Goal: Register for event/course

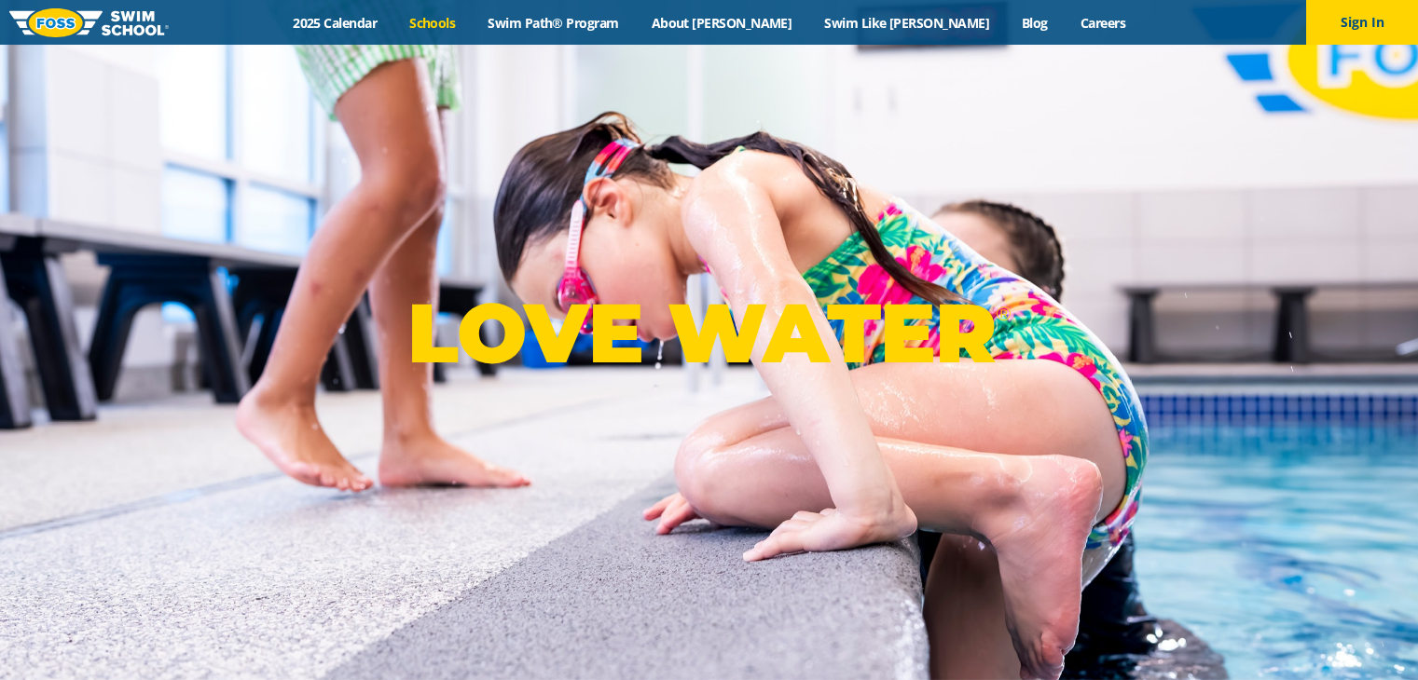
click at [472, 17] on link "Schools" at bounding box center [432, 23] width 78 height 18
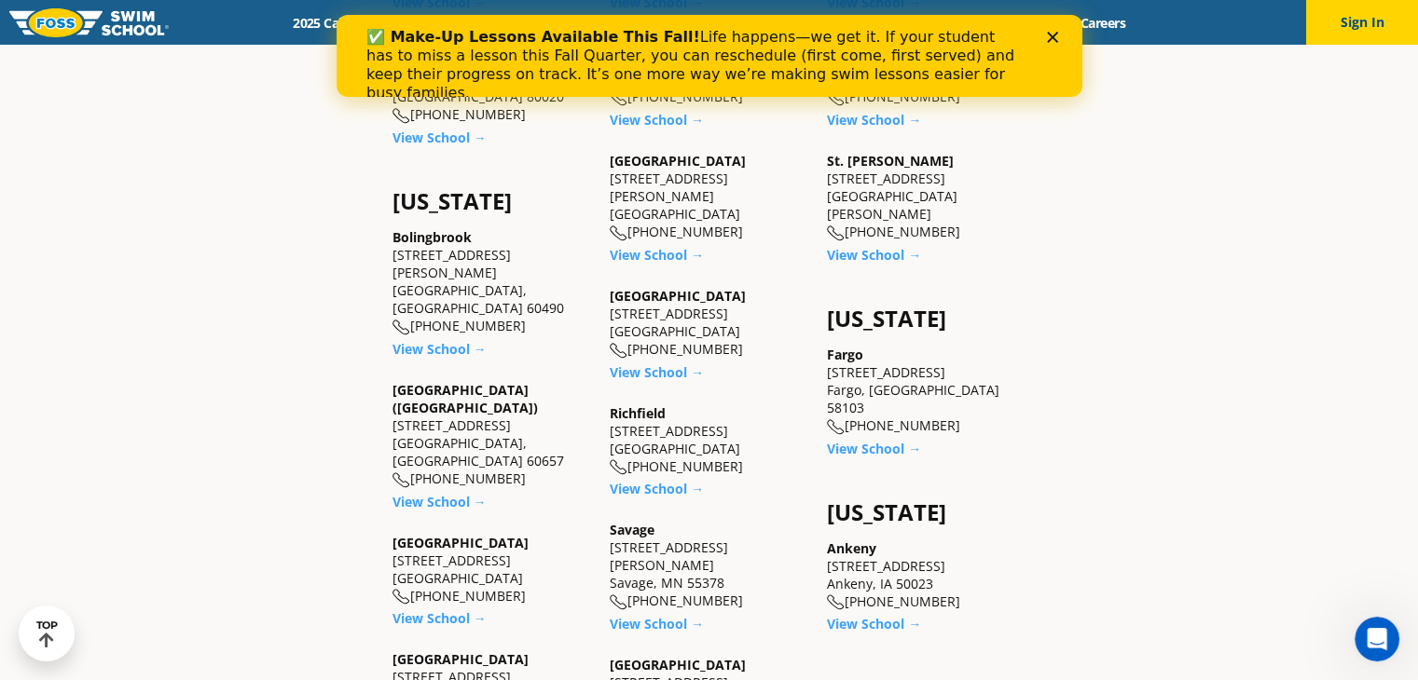
scroll to position [1025, 0]
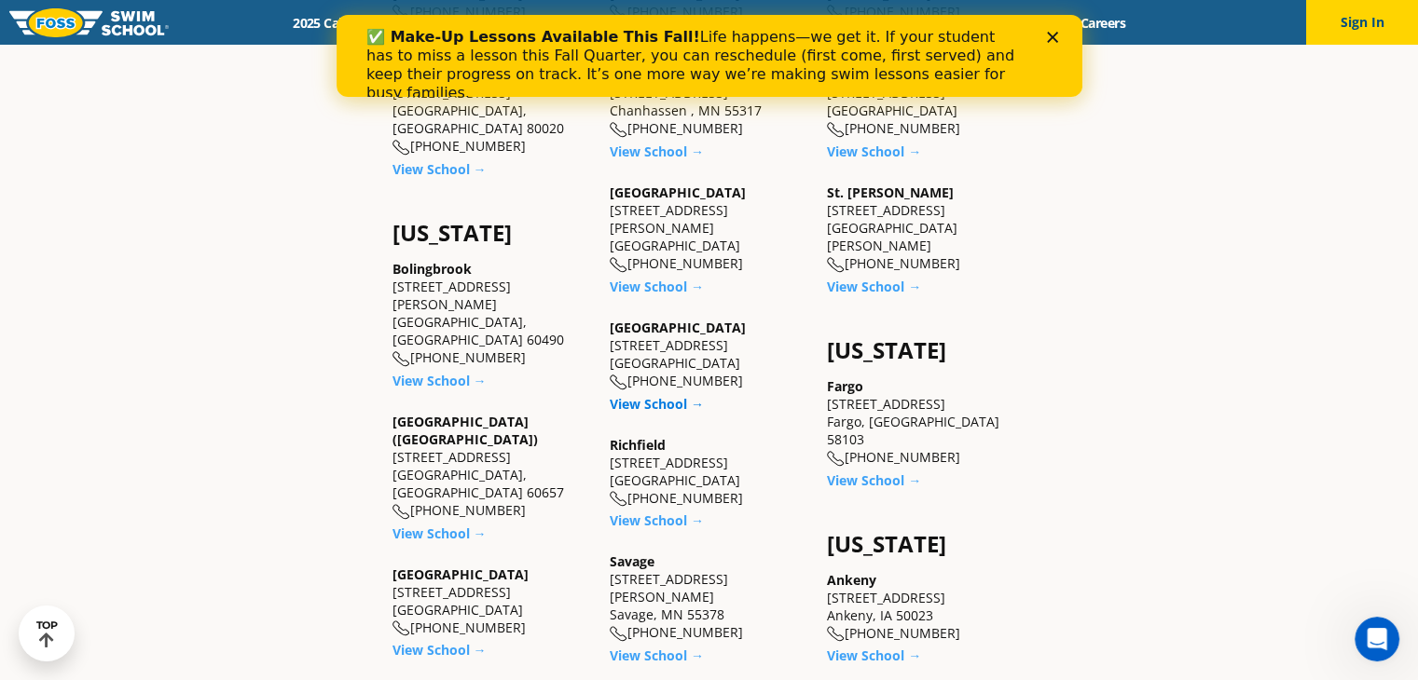
click at [645, 395] on link "View School →" at bounding box center [657, 404] width 94 height 18
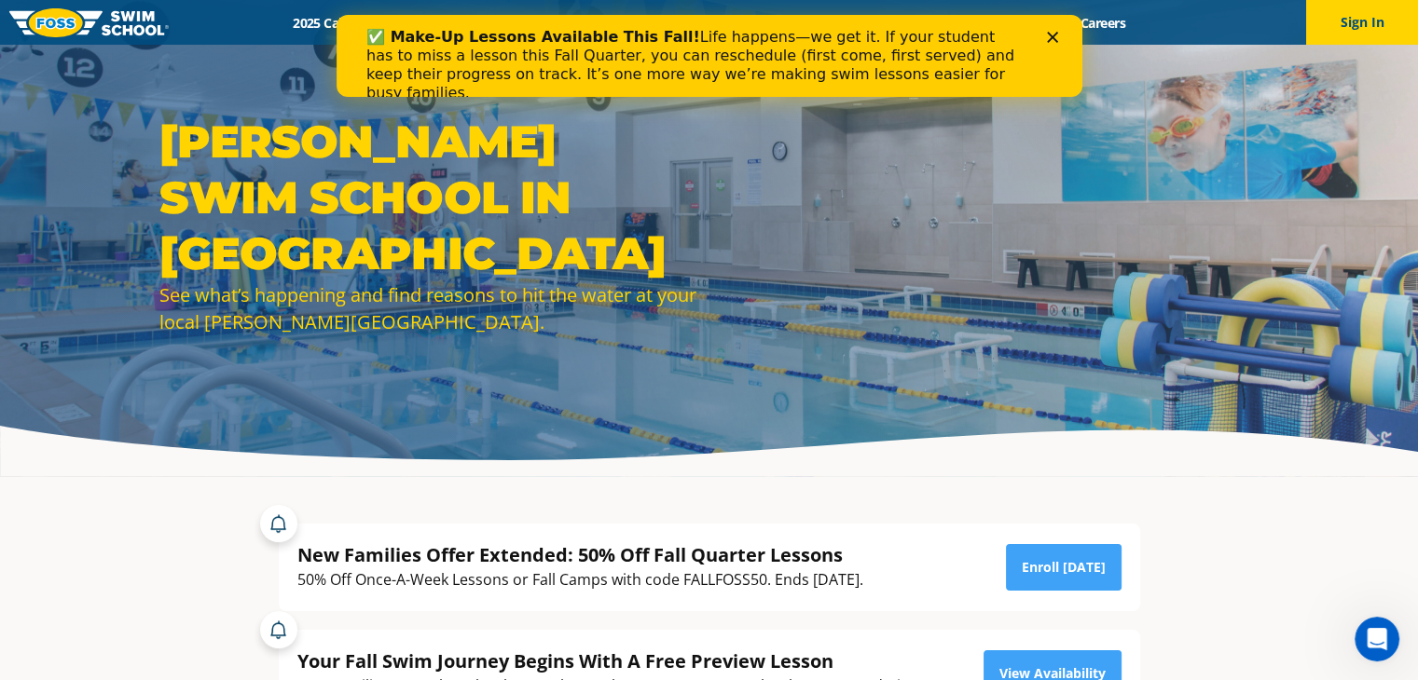
click at [1053, 38] on polygon "Close" at bounding box center [1051, 37] width 11 height 11
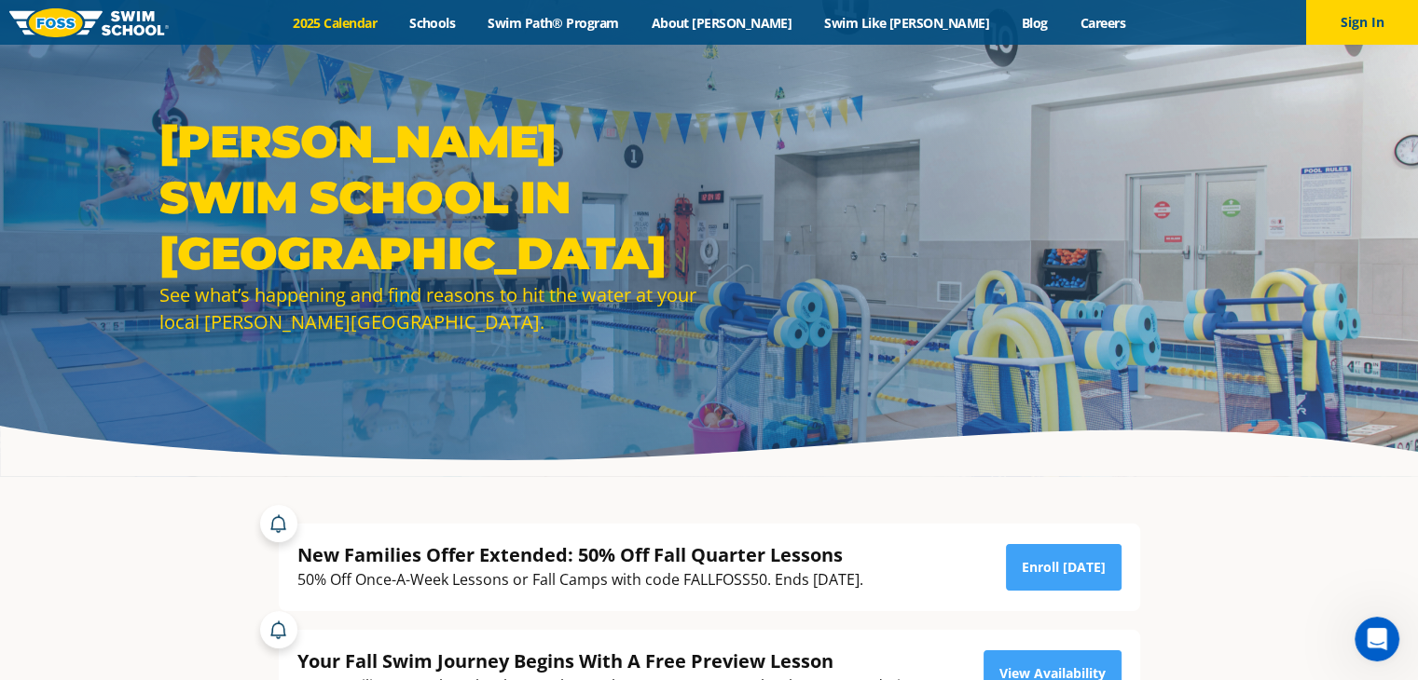
click at [393, 16] on link "2025 Calendar" at bounding box center [335, 23] width 117 height 18
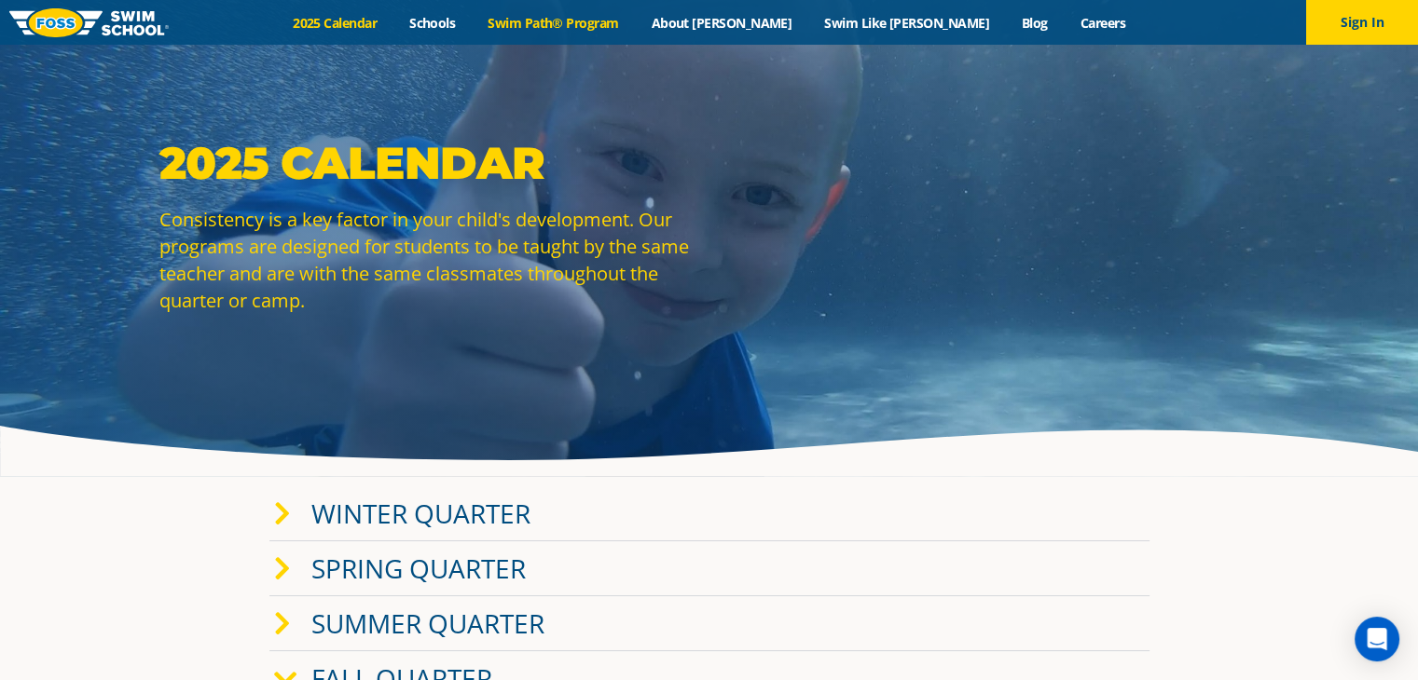
click at [633, 23] on link "Swim Path® Program" at bounding box center [553, 23] width 163 height 18
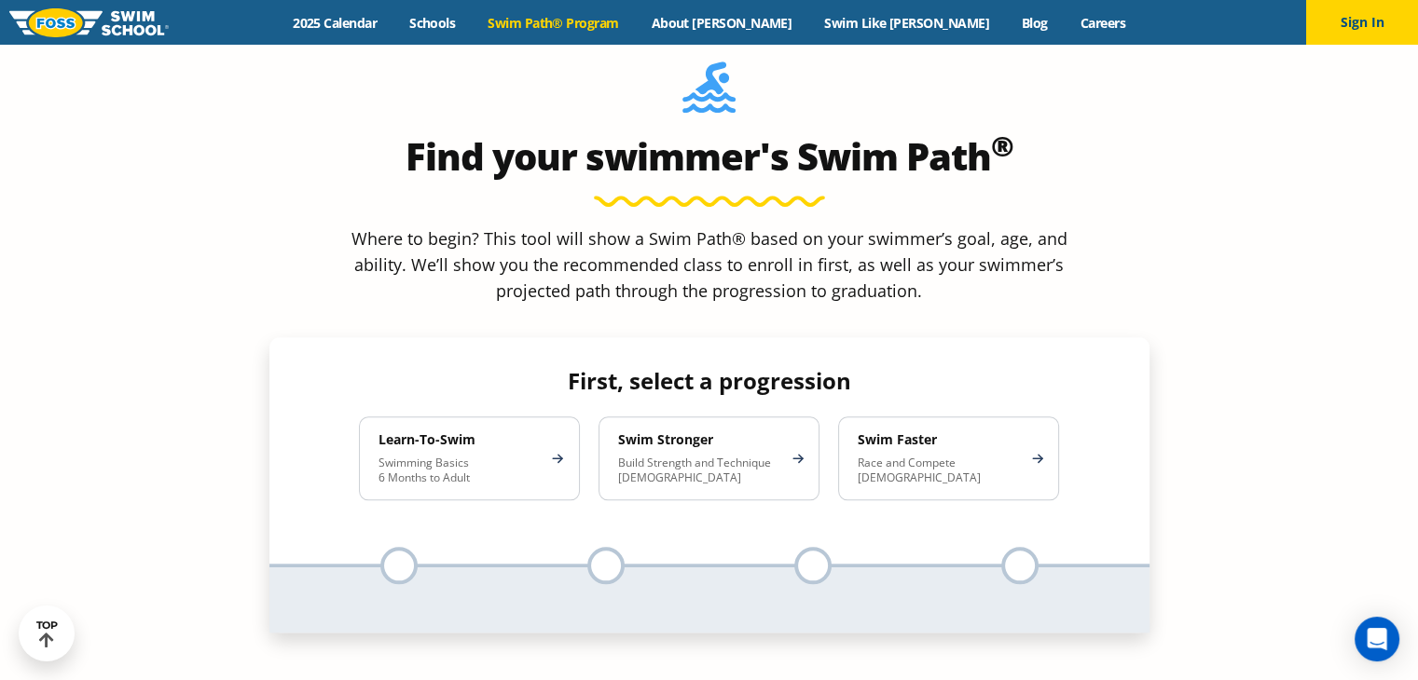
scroll to position [1678, 0]
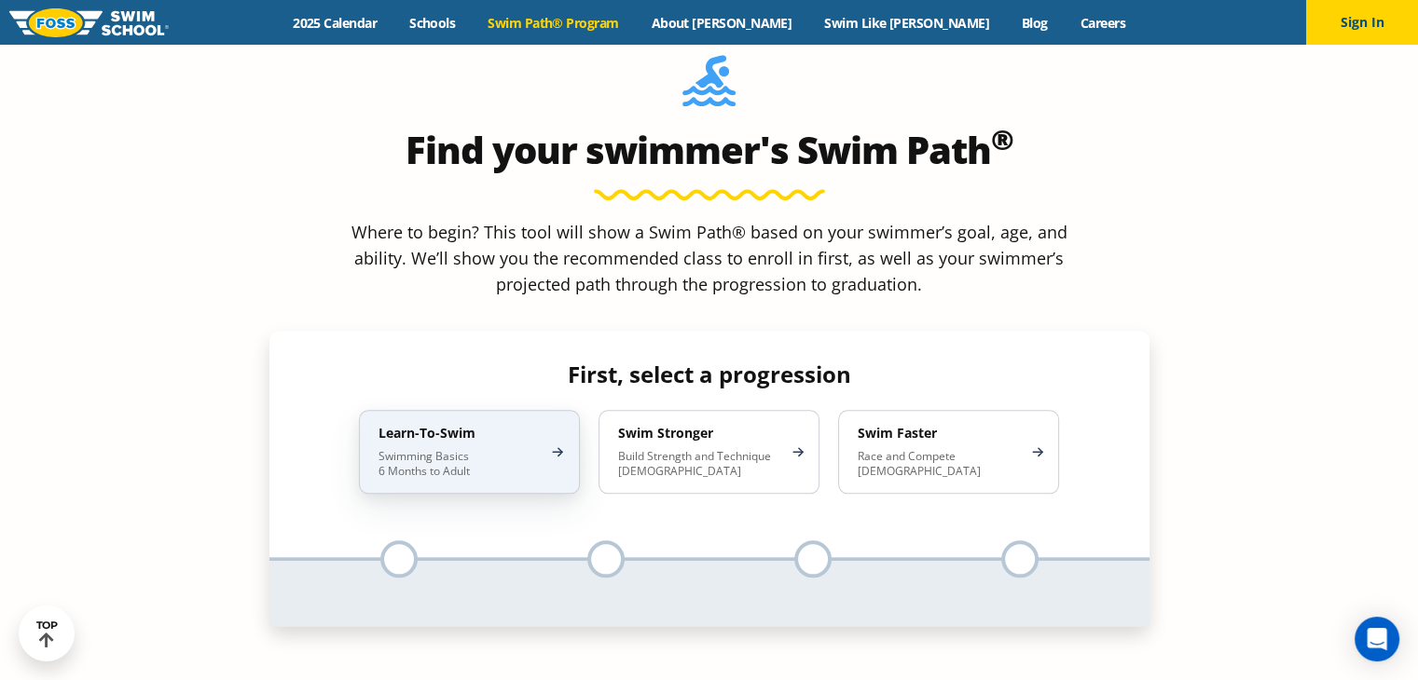
click at [490, 449] on p "Swimming Basics 6 Months to Adult" at bounding box center [459, 464] width 163 height 30
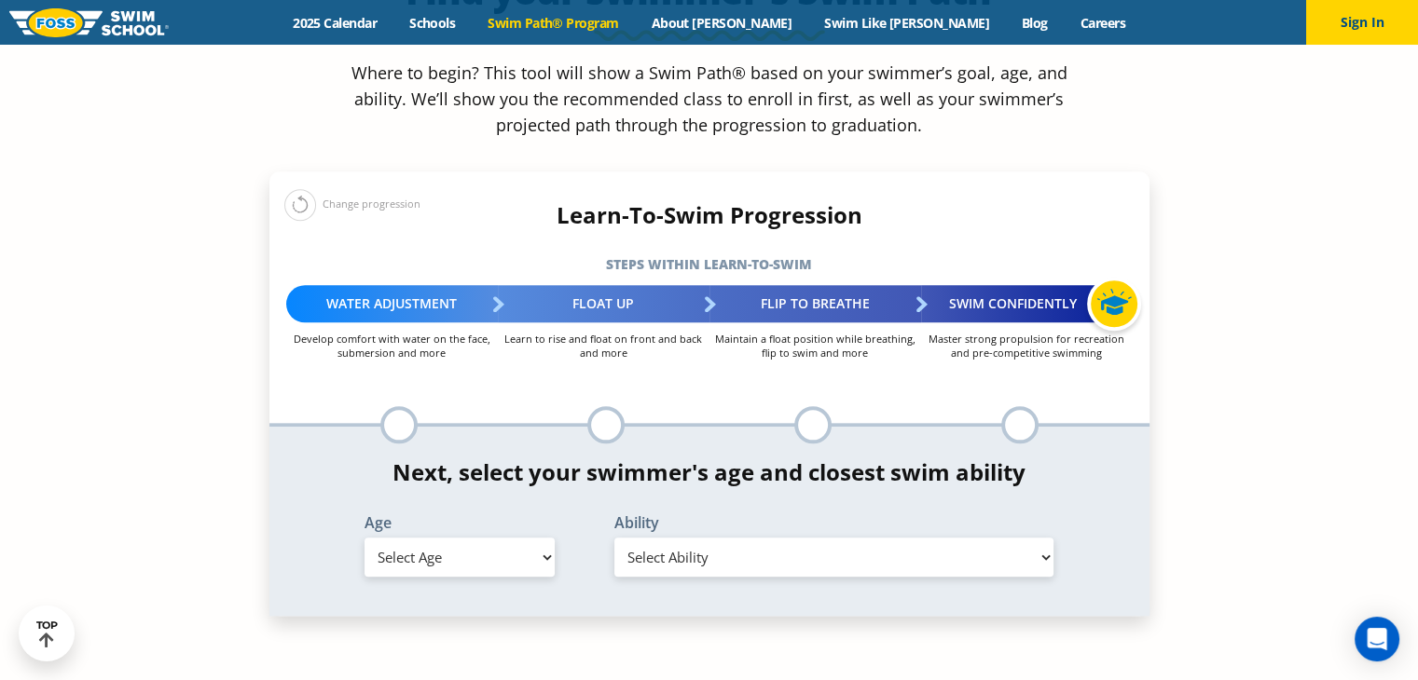
scroll to position [1864, 0]
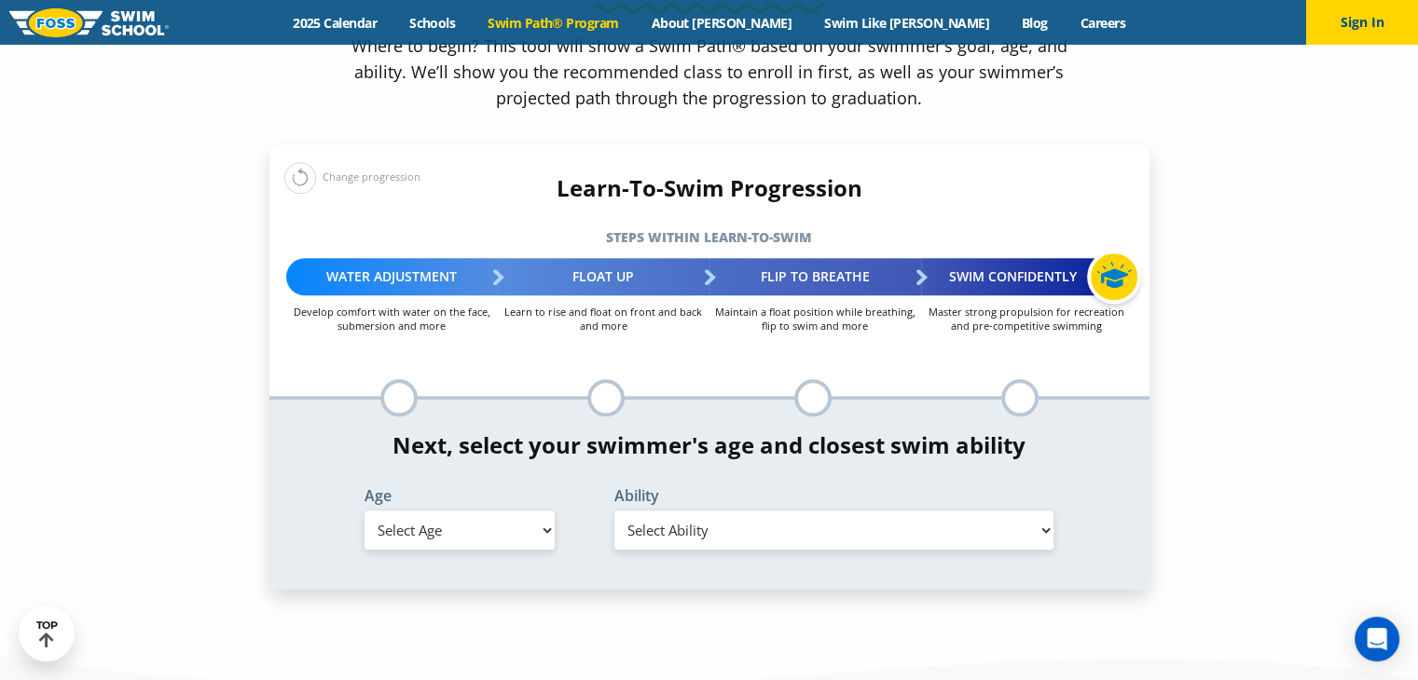
click at [451, 511] on select "Select Age 6 months - 1 year 1 year 2 years 3 years 4 years 5 years 6 years 7 y…" at bounding box center [459, 530] width 190 height 39
select select "6-months---1-year"
click at [364, 511] on select "Select Age 6 months - 1 year 1 year 2 years 3 years 4 years 5 years 6 years 7 y…" at bounding box center [459, 530] width 190 height 39
click at [694, 511] on select "Select Ability First in-water experience Comfortable with water poured over the…" at bounding box center [834, 530] width 440 height 39
select select "6-months---1-year-comfortable-with-water-poured-over-their-head-but-not-eyes-or…"
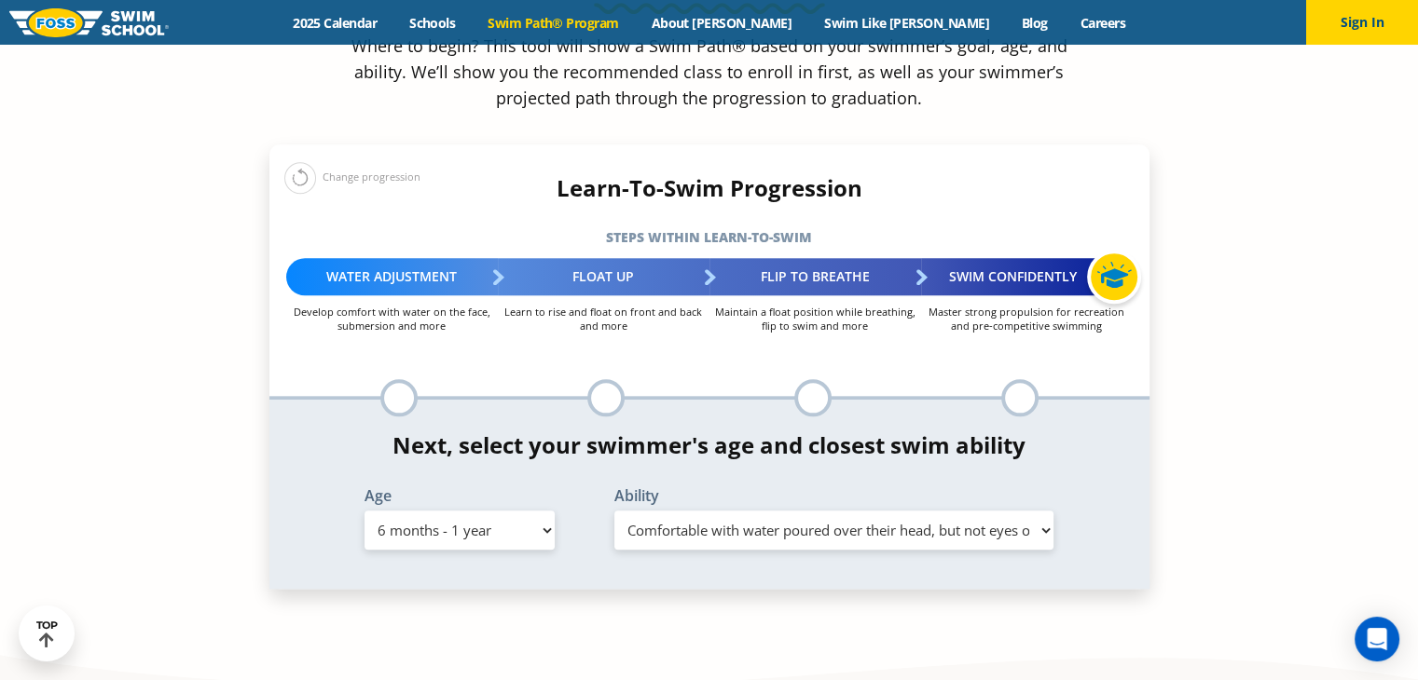
click at [614, 511] on select "Select Ability First in-water experience Comfortable with water poured over the…" at bounding box center [834, 530] width 440 height 39
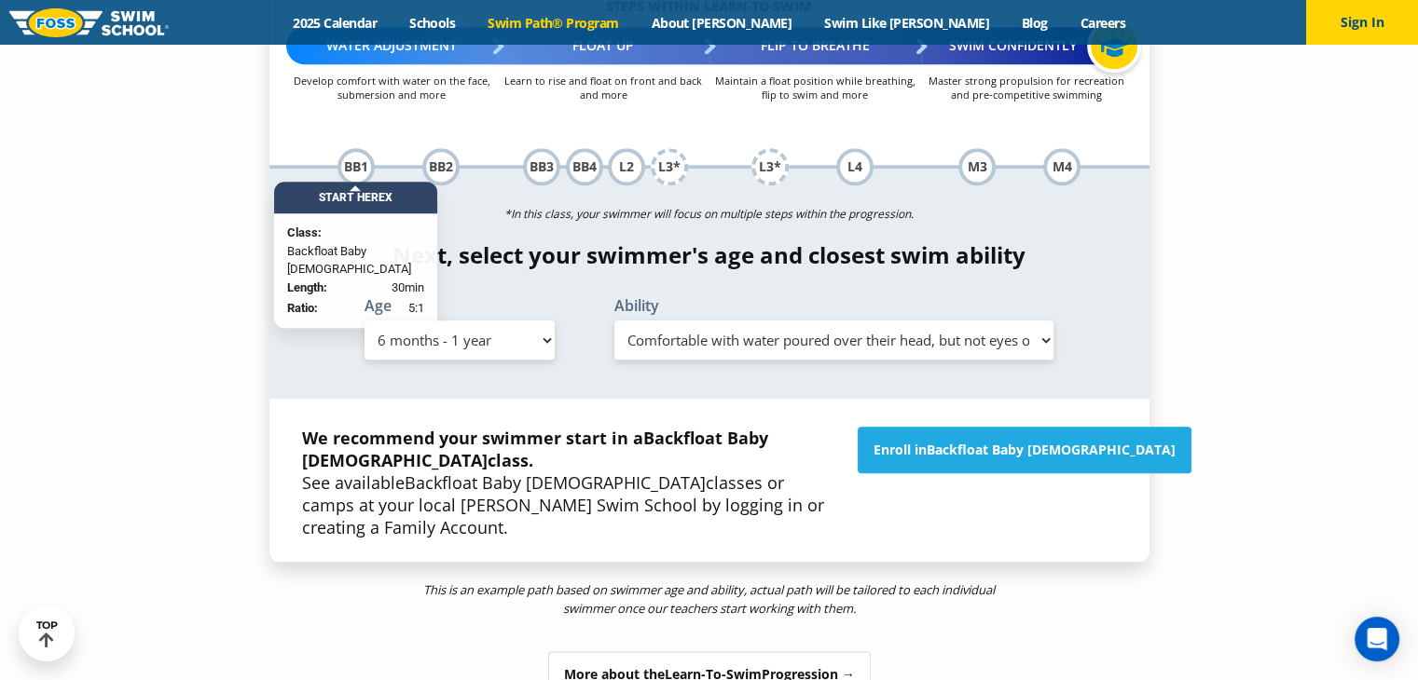
scroll to position [2051, 0]
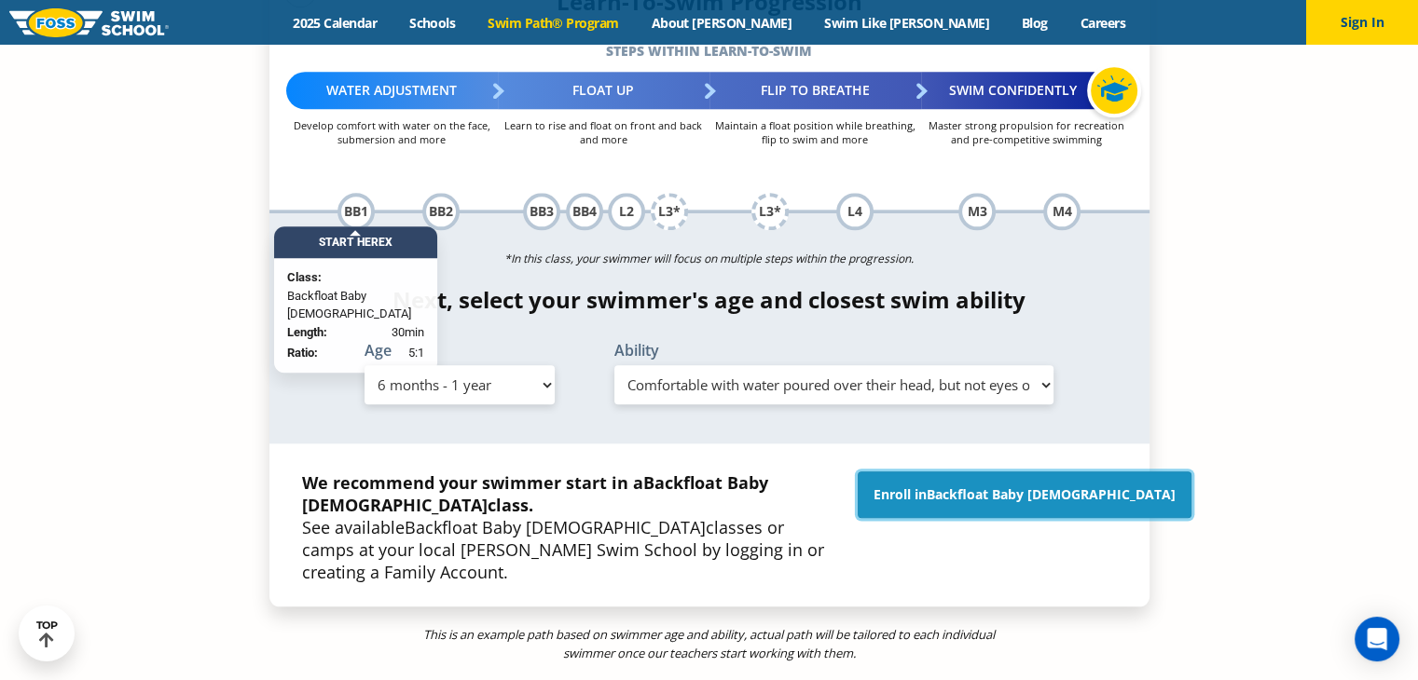
click at [1029, 486] on span "Backfloat Baby 1" at bounding box center [1051, 495] width 249 height 18
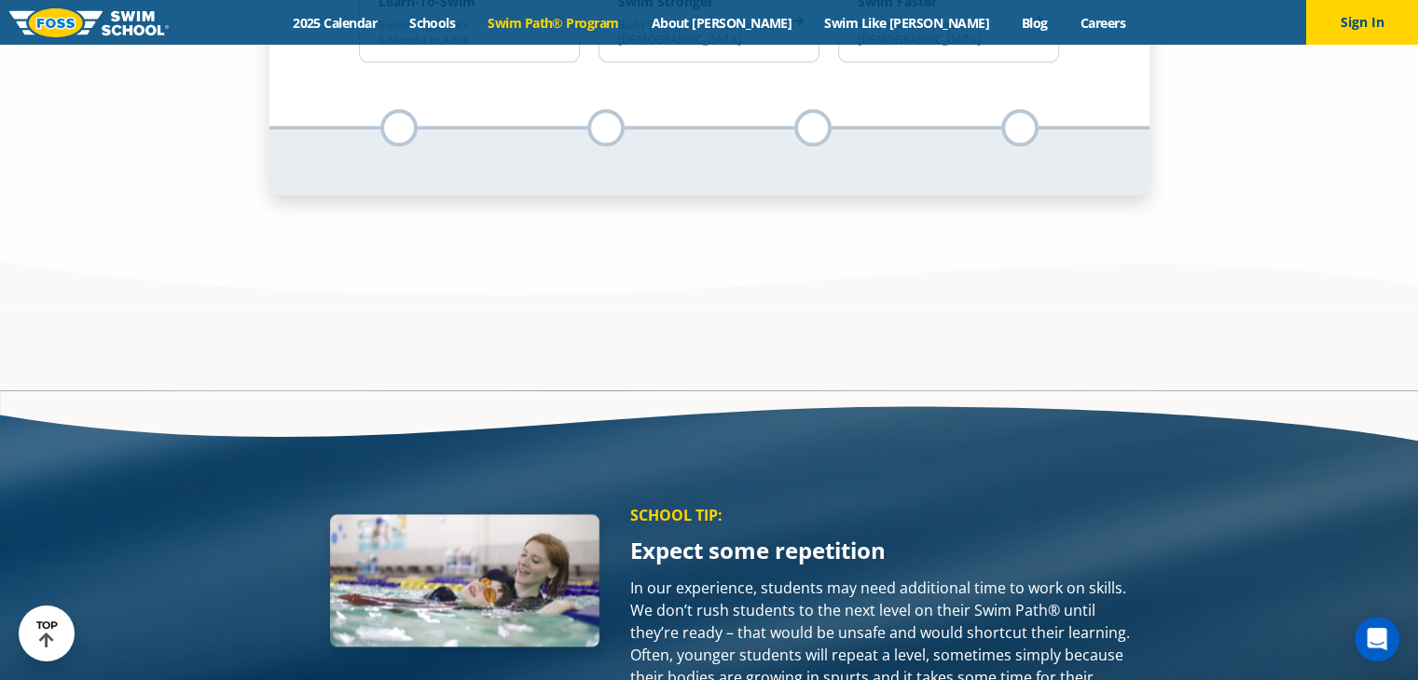
scroll to position [1771, 0]
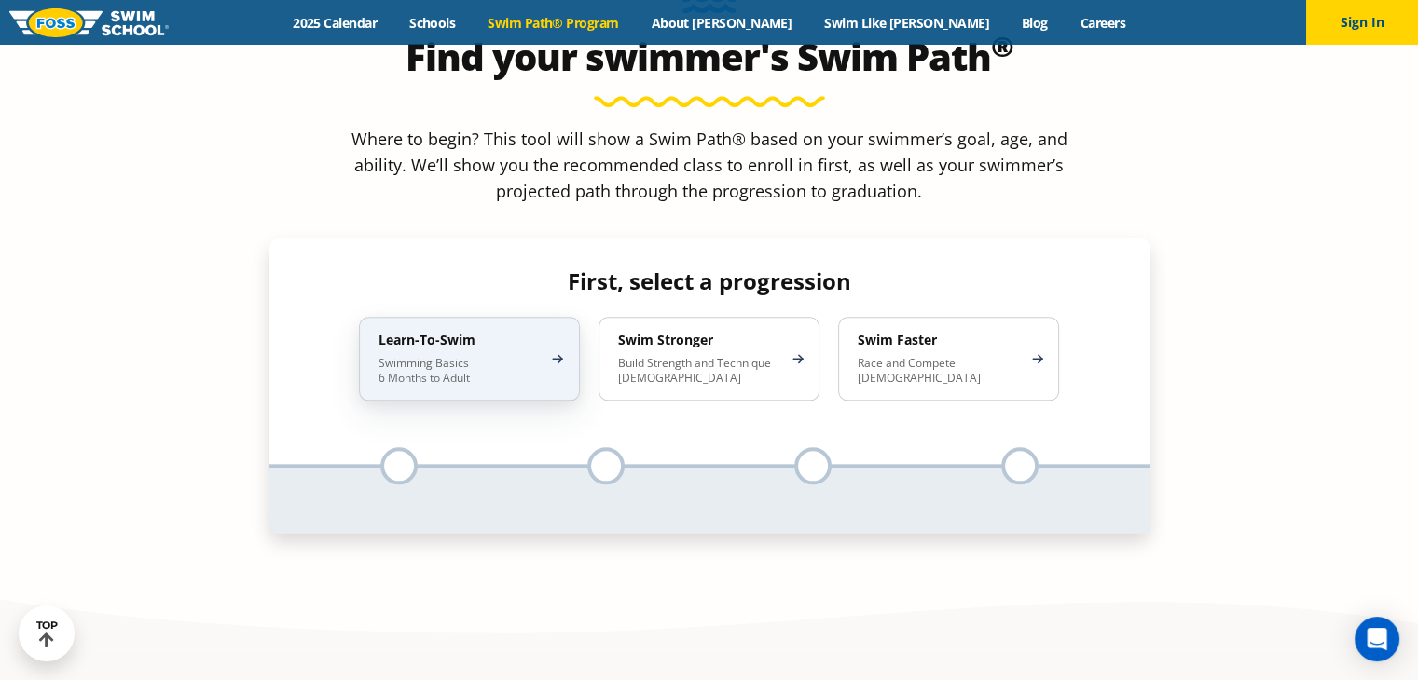
click at [451, 356] on p "Swimming Basics 6 Months to Adult" at bounding box center [459, 371] width 163 height 30
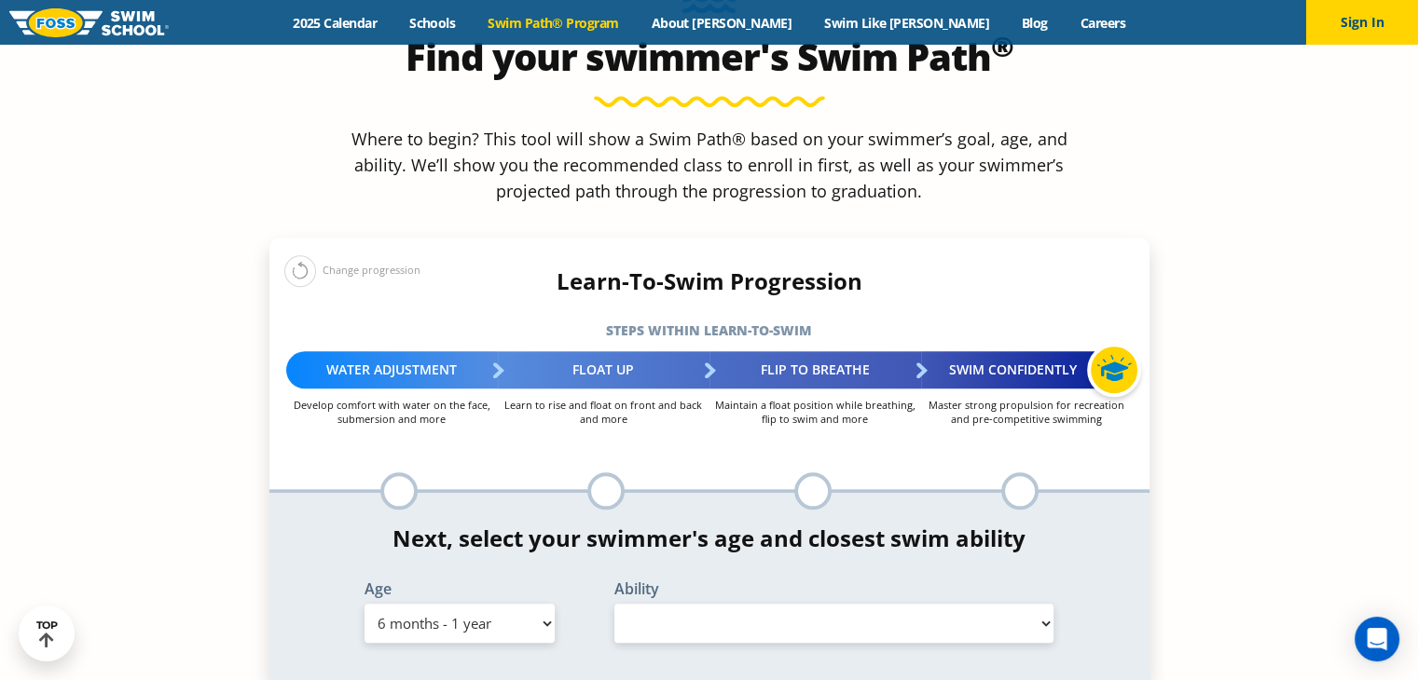
click at [442, 604] on select "Select Age 6 months - 1 year 1 year 2 years 3 years 4 years 5 years 6 years 7 y…" at bounding box center [459, 623] width 190 height 39
click at [749, 526] on div "Next, select your swimmer's age and closest swim ability Age Select Age 6 month…" at bounding box center [709, 588] width 880 height 124
click at [742, 604] on select "Select Ability" at bounding box center [834, 623] width 440 height 39
click at [488, 604] on select "Select Age 6 months - 1 year 1 year 2 years 3 years 4 years 5 years 6 years 7 y…" at bounding box center [459, 623] width 190 height 39
click at [364, 604] on select "Select Age 6 months - 1 year 1 year 2 years 3 years 4 years 5 years 6 years 7 y…" at bounding box center [459, 623] width 190 height 39
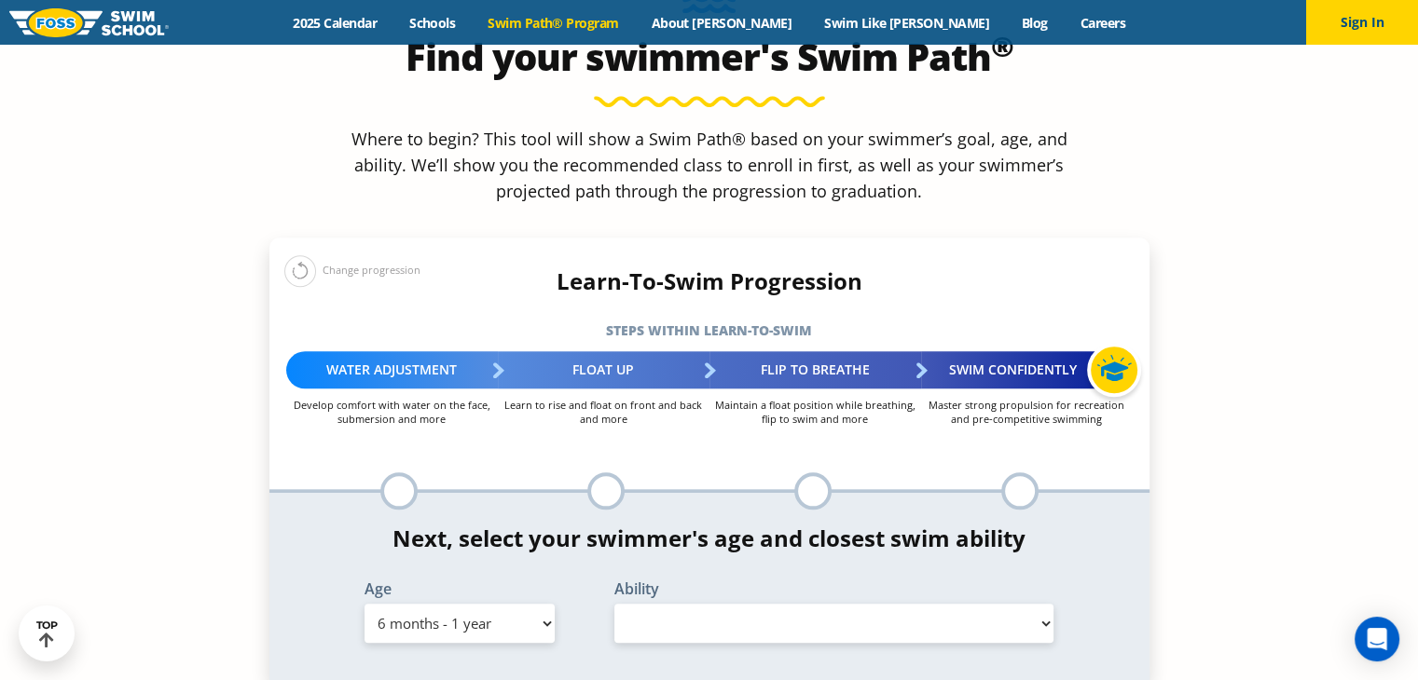
click at [682, 604] on select "Select Ability" at bounding box center [834, 623] width 440 height 39
select select "false"
click at [614, 604] on select "Select Ability" at bounding box center [834, 623] width 440 height 39
click at [433, 604] on select "Select Age 6 months - 1 year 1 year 2 years 3 years 4 years 5 years 6 years 7 y…" at bounding box center [459, 623] width 190 height 39
click at [486, 520] on div "*In this class, your swimmer will focus on multiple steps within the progressio…" at bounding box center [709, 587] width 880 height 189
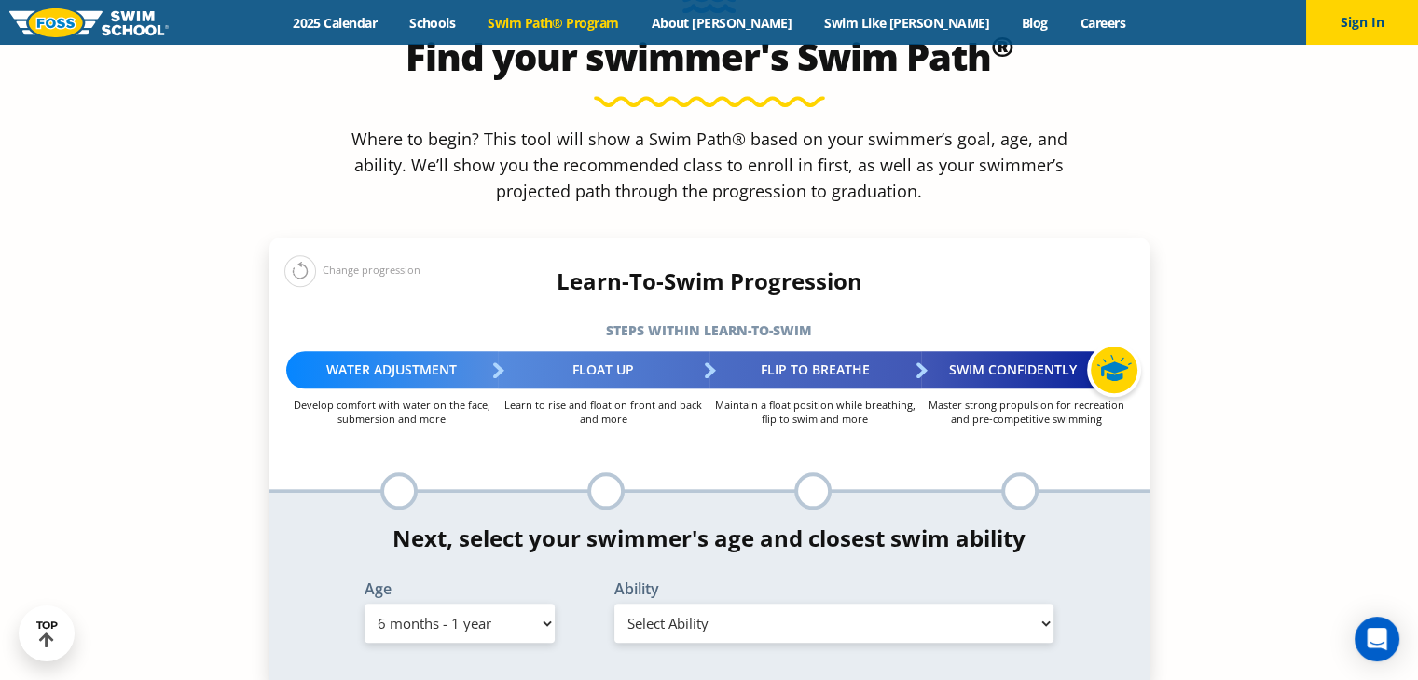
click at [406, 473] on div at bounding box center [398, 491] width 37 height 37
click at [431, 604] on select "Select Age 6 months - 1 year 1 year 2 years 3 years 4 years 5 years 6 years 7 y…" at bounding box center [459, 623] width 190 height 39
click at [242, 85] on section "Find your swimmer's Swim Path ® Where to begin? This tool will show a Swim Path…" at bounding box center [709, 348] width 1418 height 902
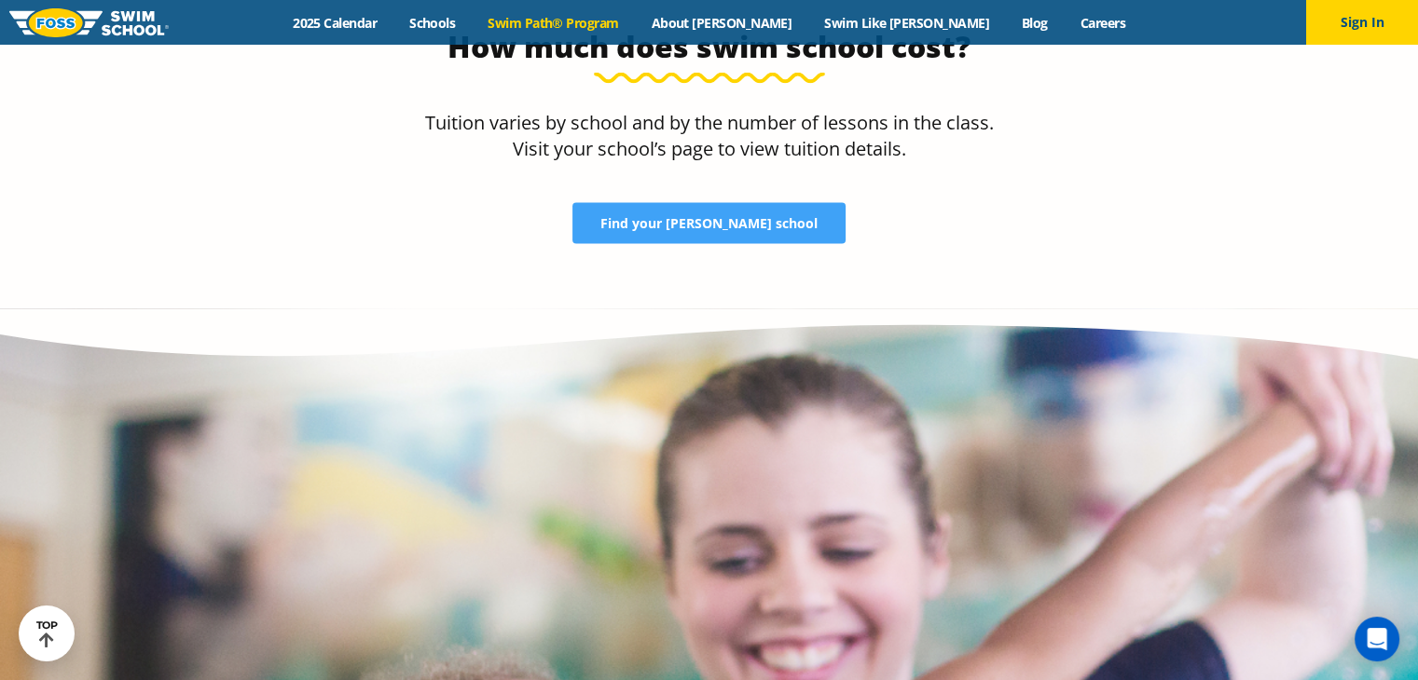
scroll to position [3915, 0]
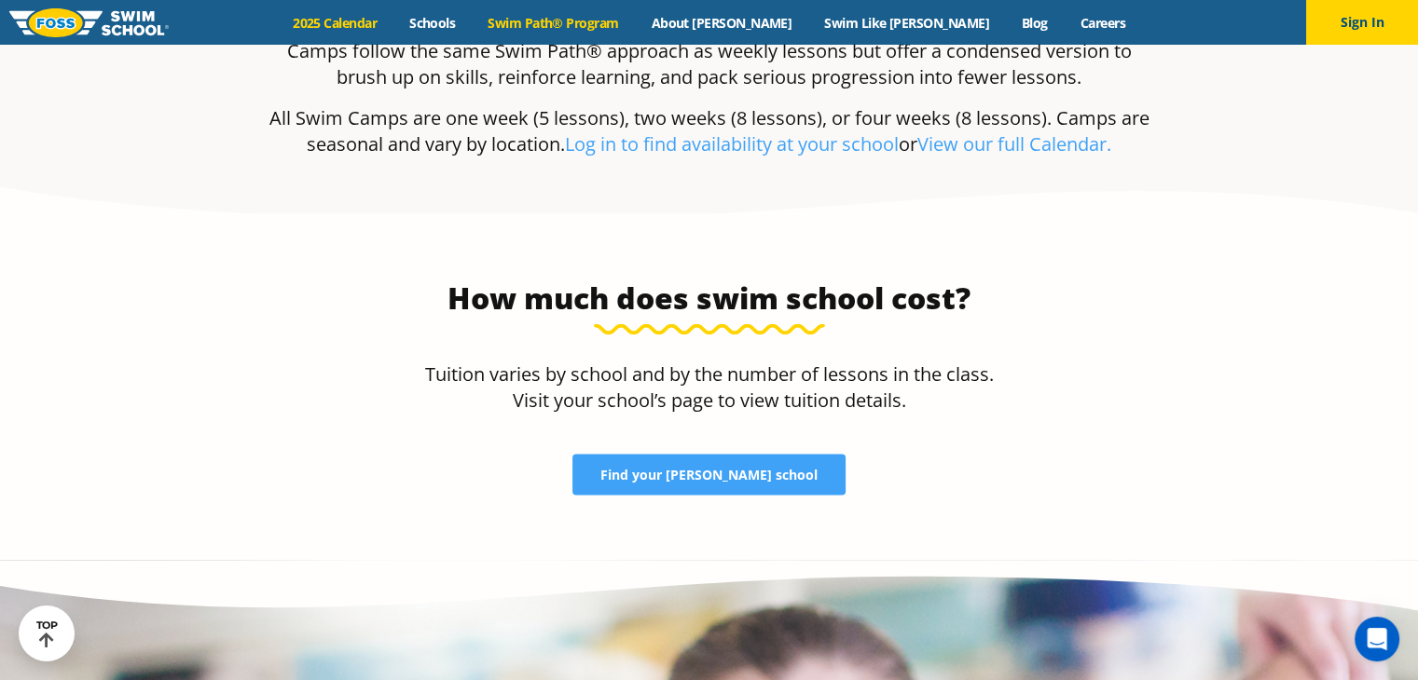
click at [393, 16] on link "2025 Calendar" at bounding box center [335, 23] width 117 height 18
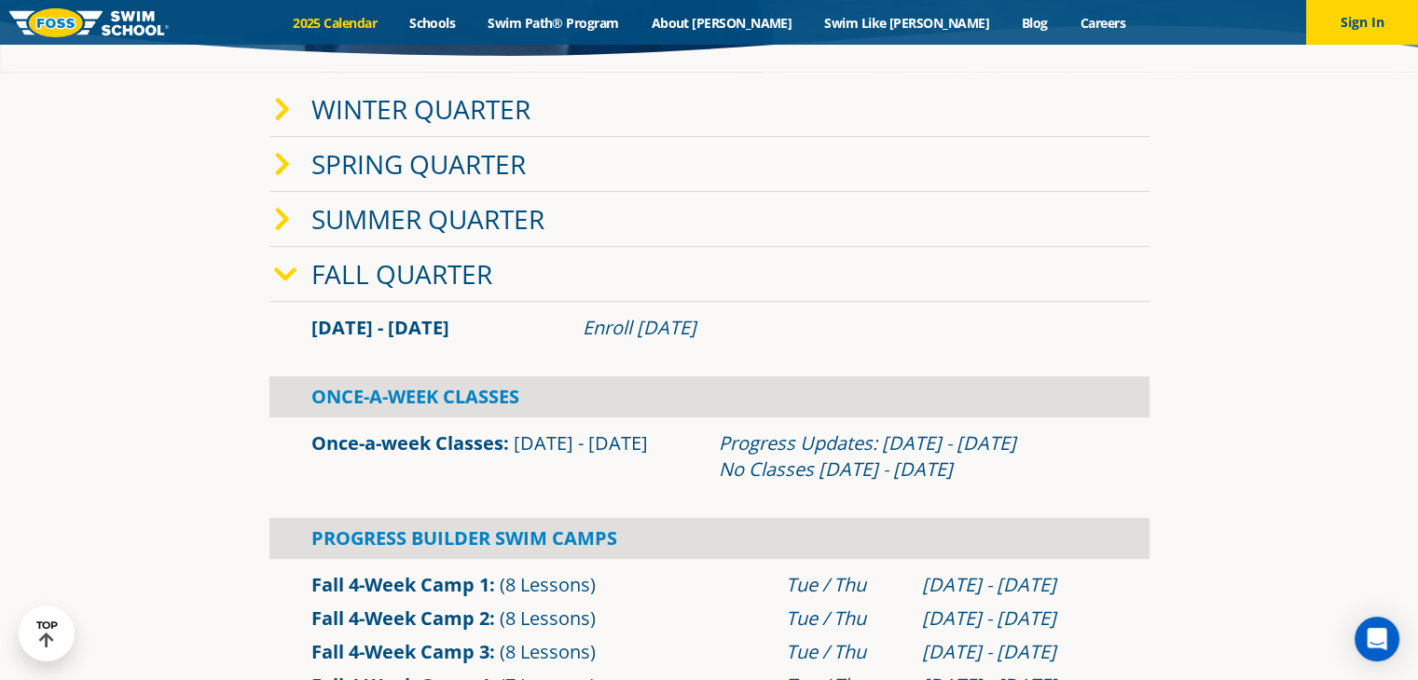
scroll to position [373, 0]
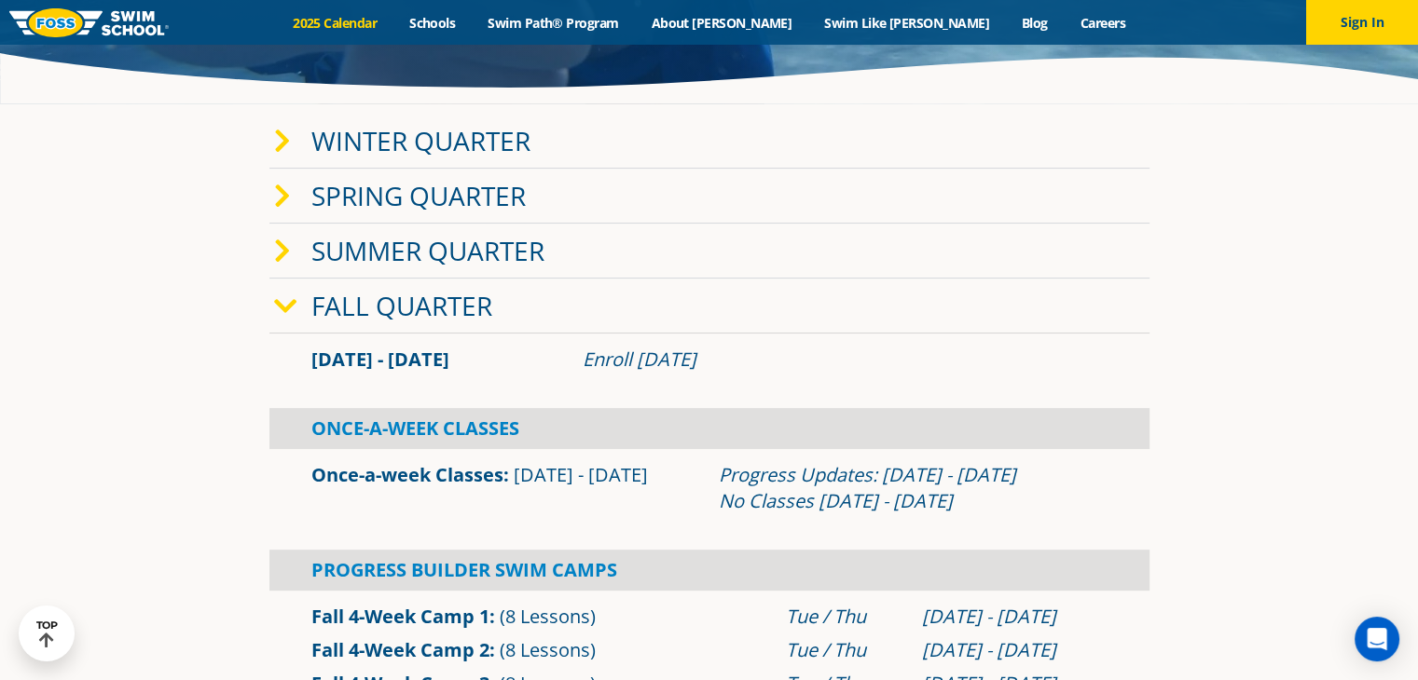
click at [295, 299] on icon at bounding box center [285, 307] width 23 height 26
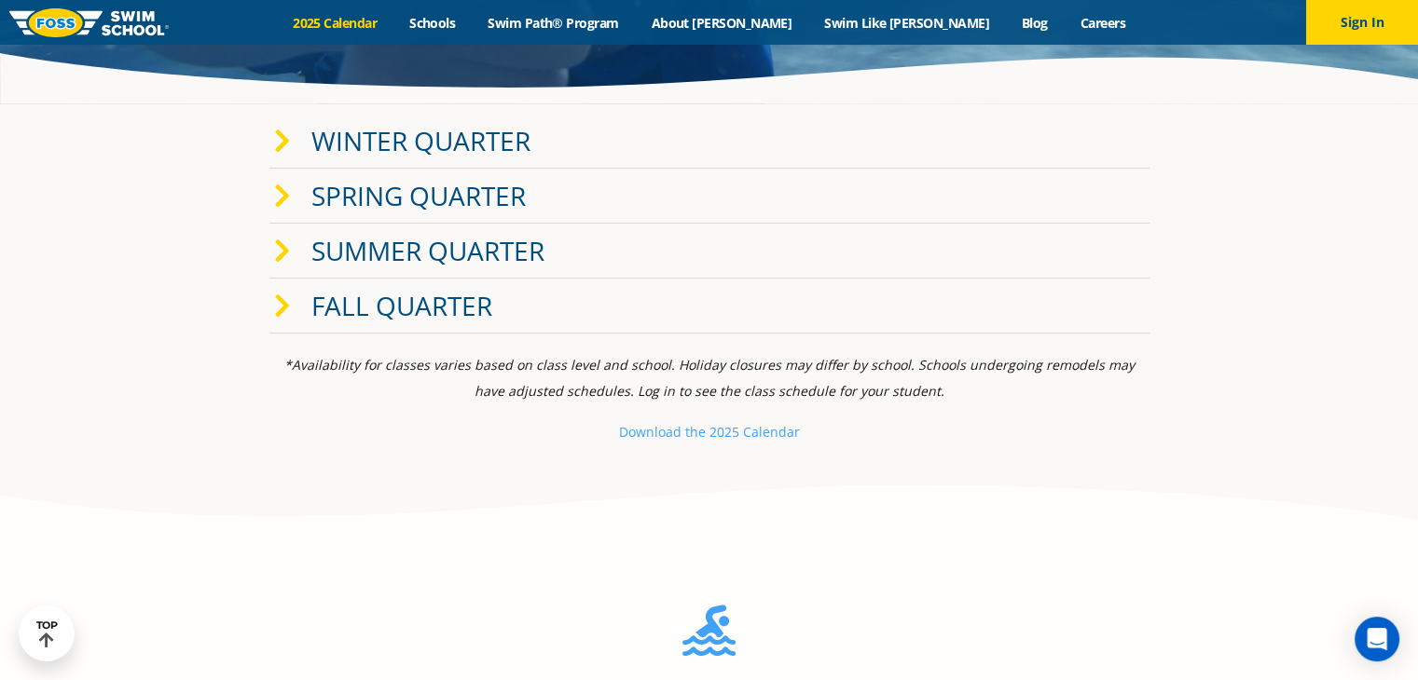
click at [287, 298] on icon at bounding box center [282, 307] width 17 height 26
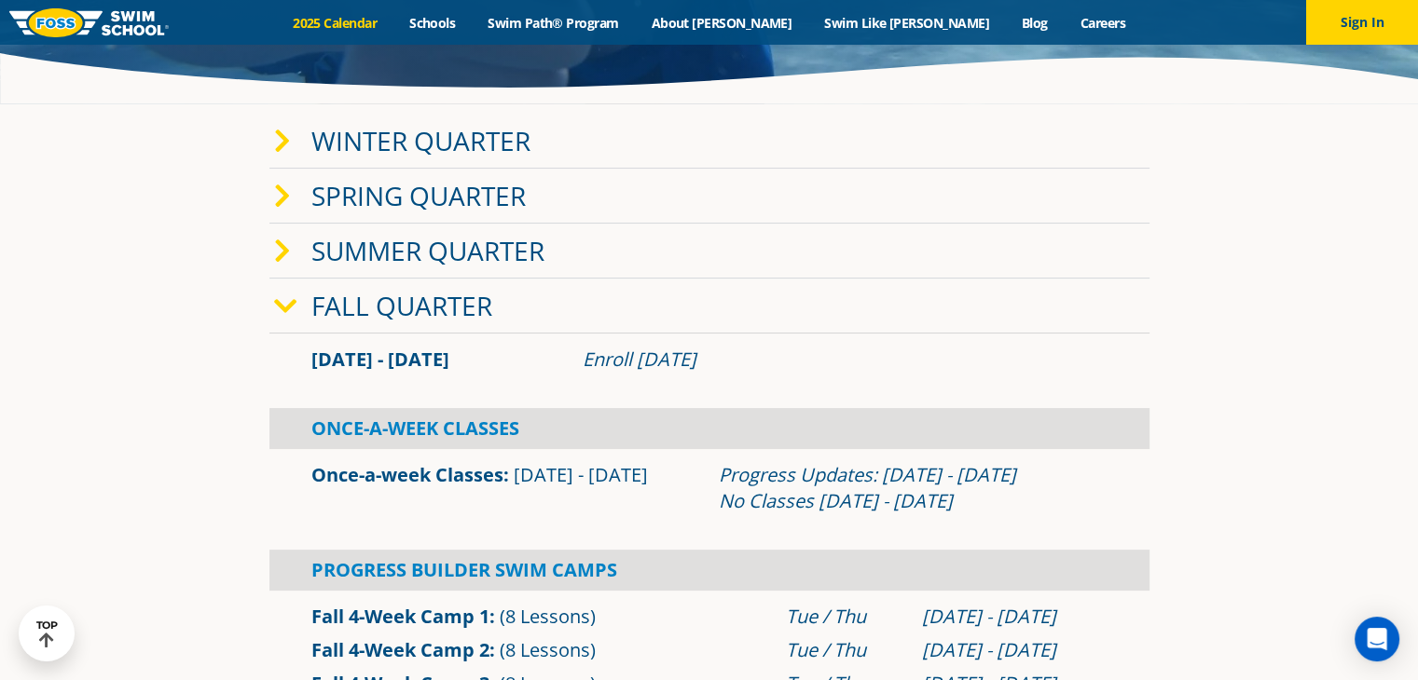
click at [282, 297] on icon at bounding box center [285, 307] width 23 height 26
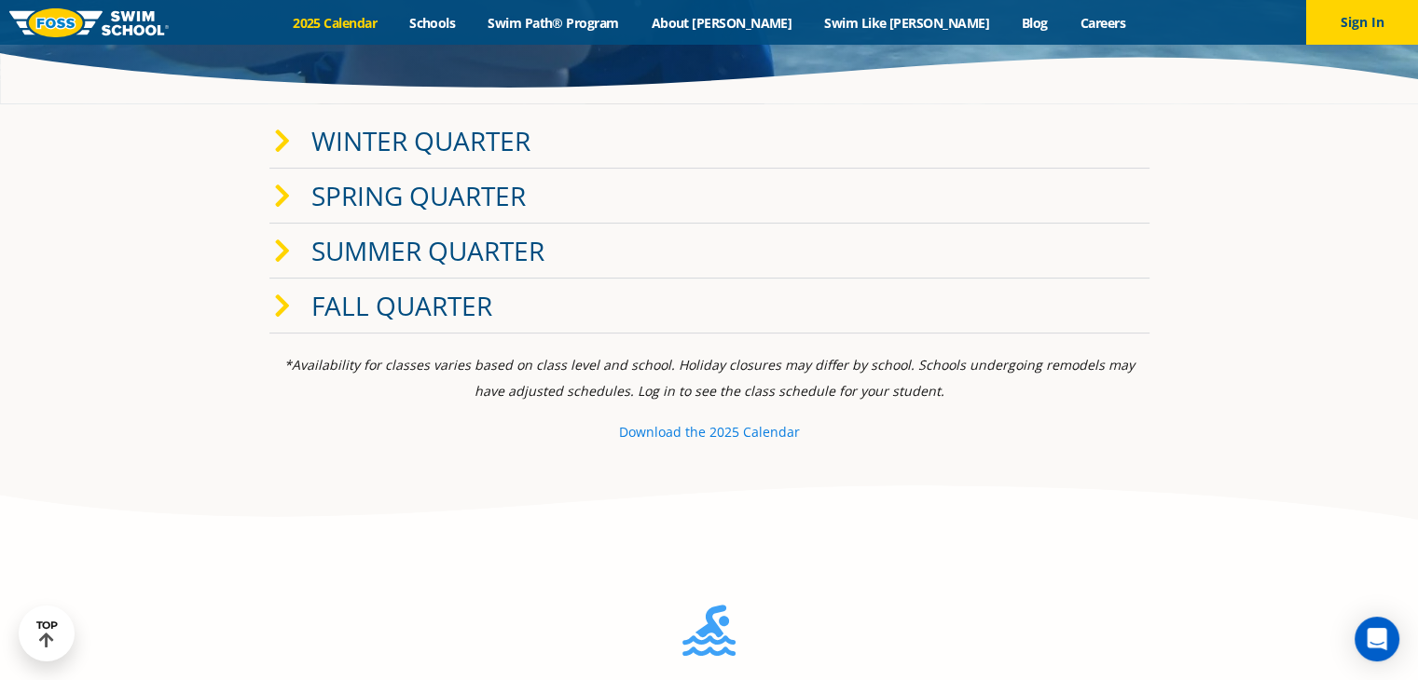
click at [708, 430] on small "e 2025 Calendar" at bounding box center [749, 432] width 102 height 18
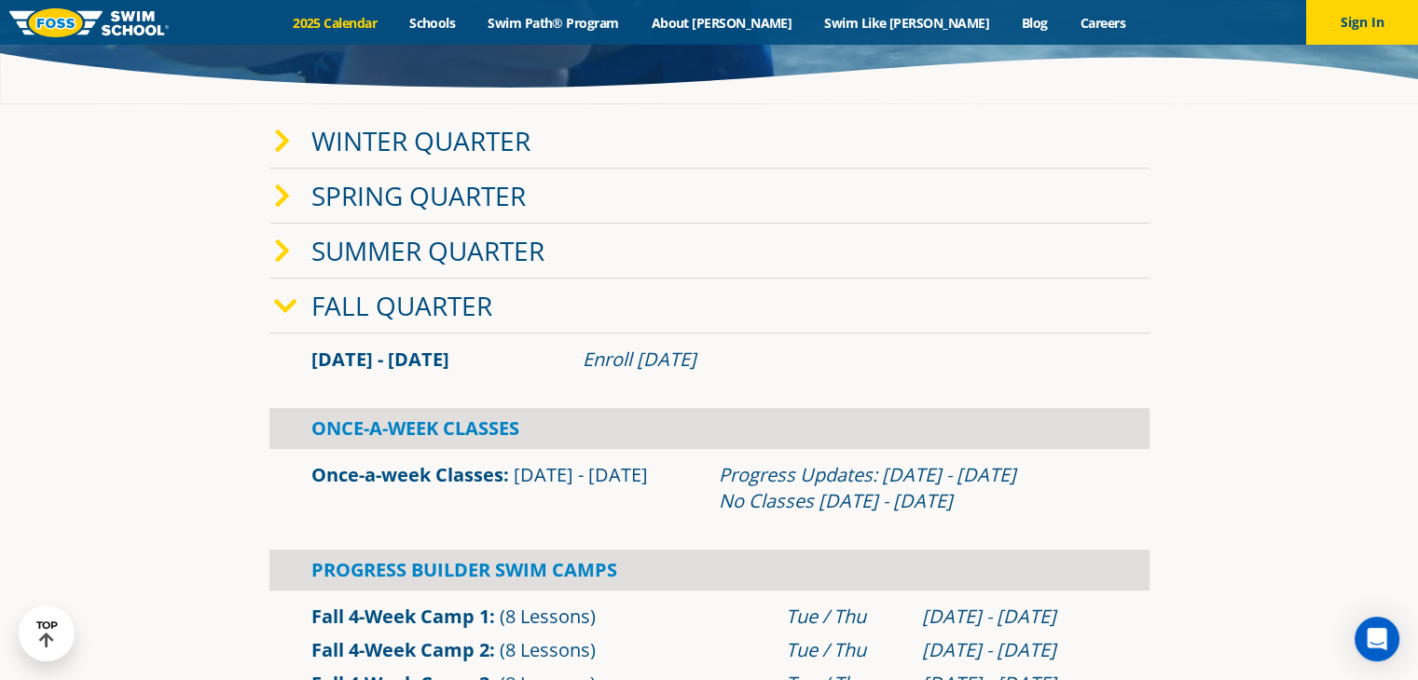
click at [291, 307] on icon at bounding box center [285, 307] width 23 height 26
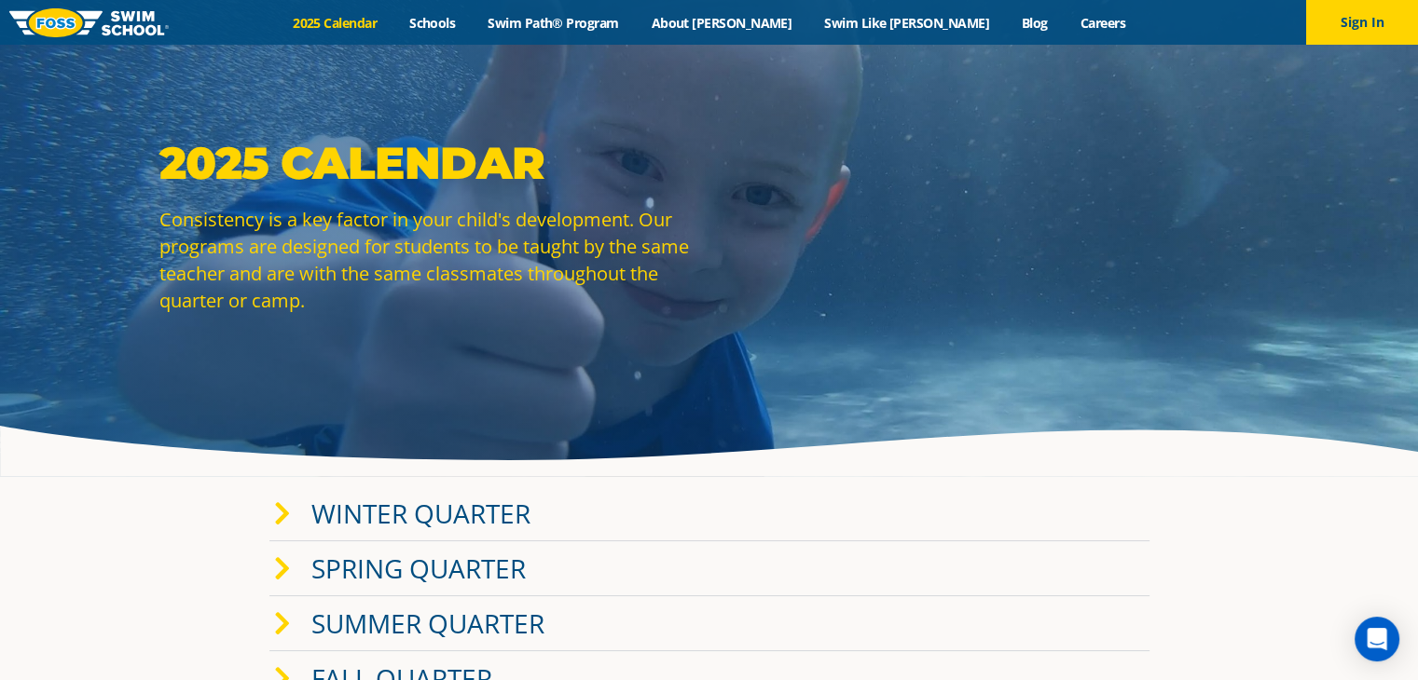
click at [67, 8] on img at bounding box center [88, 22] width 159 height 29
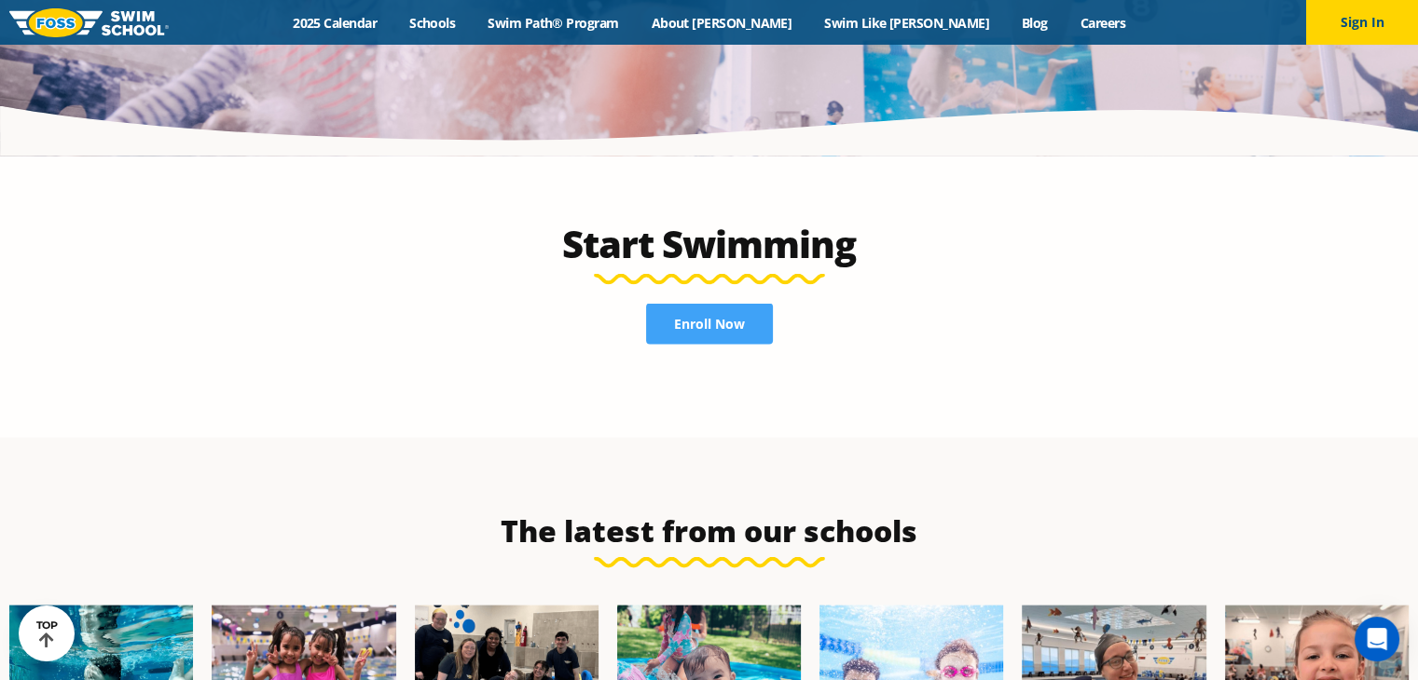
scroll to position [4102, 0]
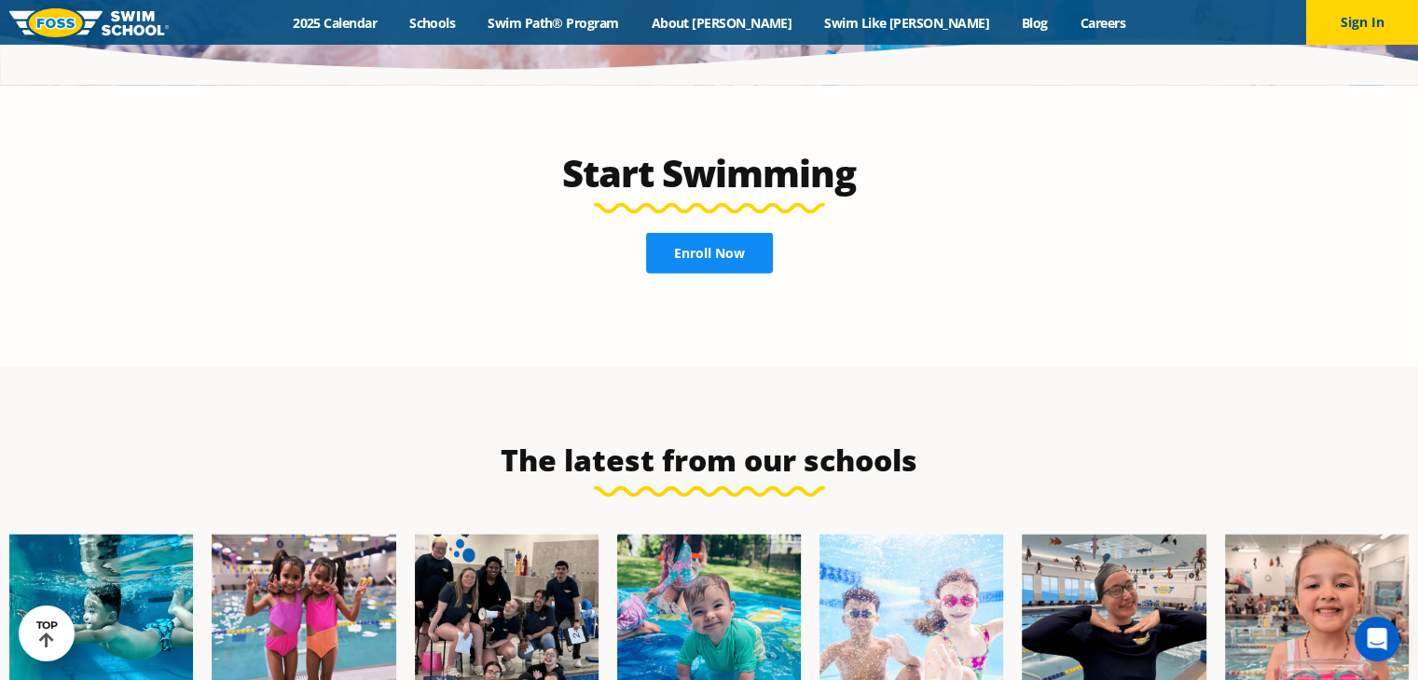
click at [727, 233] on link "Enroll Now" at bounding box center [709, 253] width 127 height 41
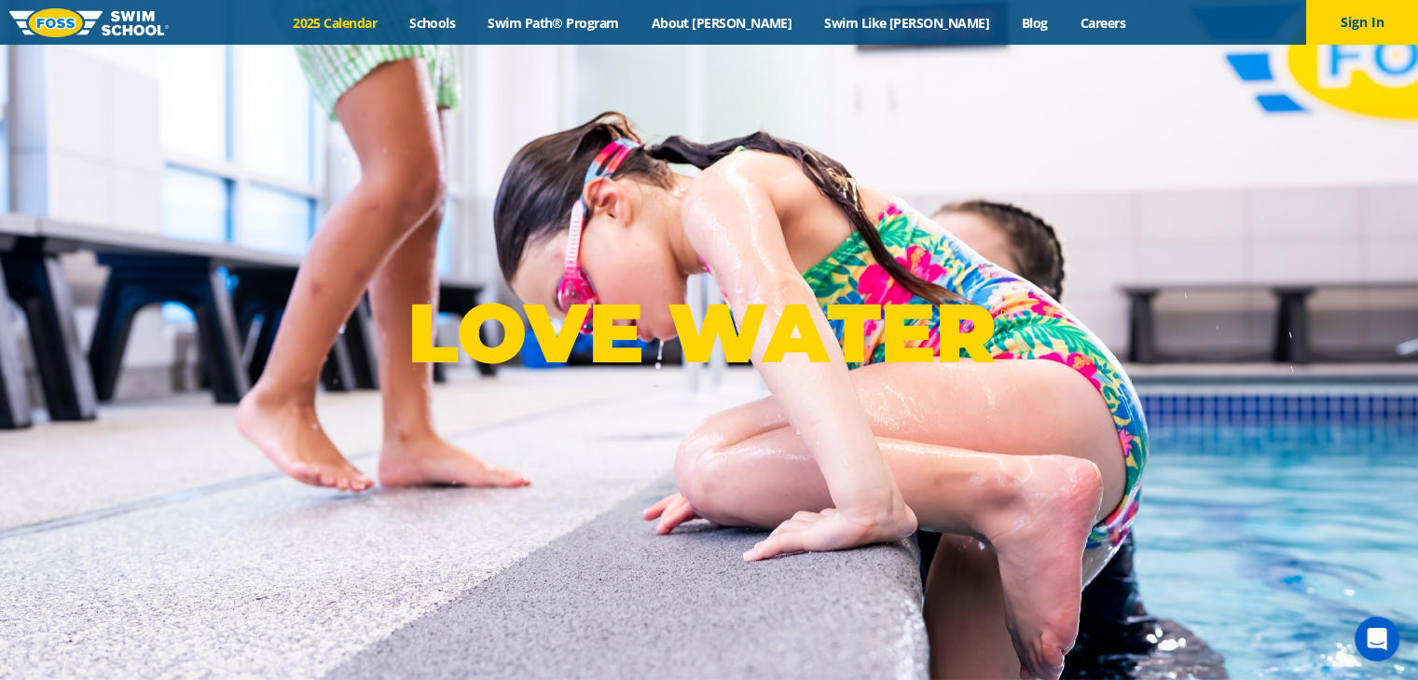
click at [369, 25] on link "2025 Calendar" at bounding box center [335, 23] width 117 height 18
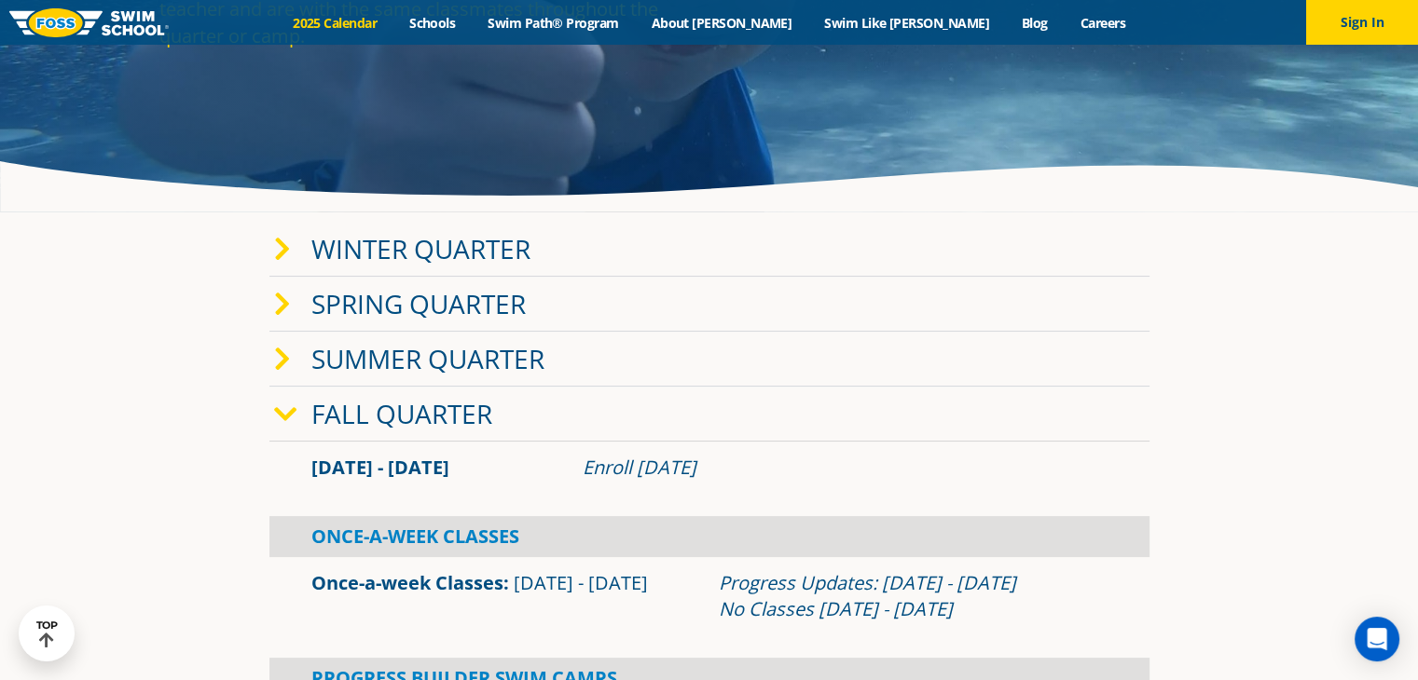
scroll to position [280, 0]
